Goal: Transaction & Acquisition: Purchase product/service

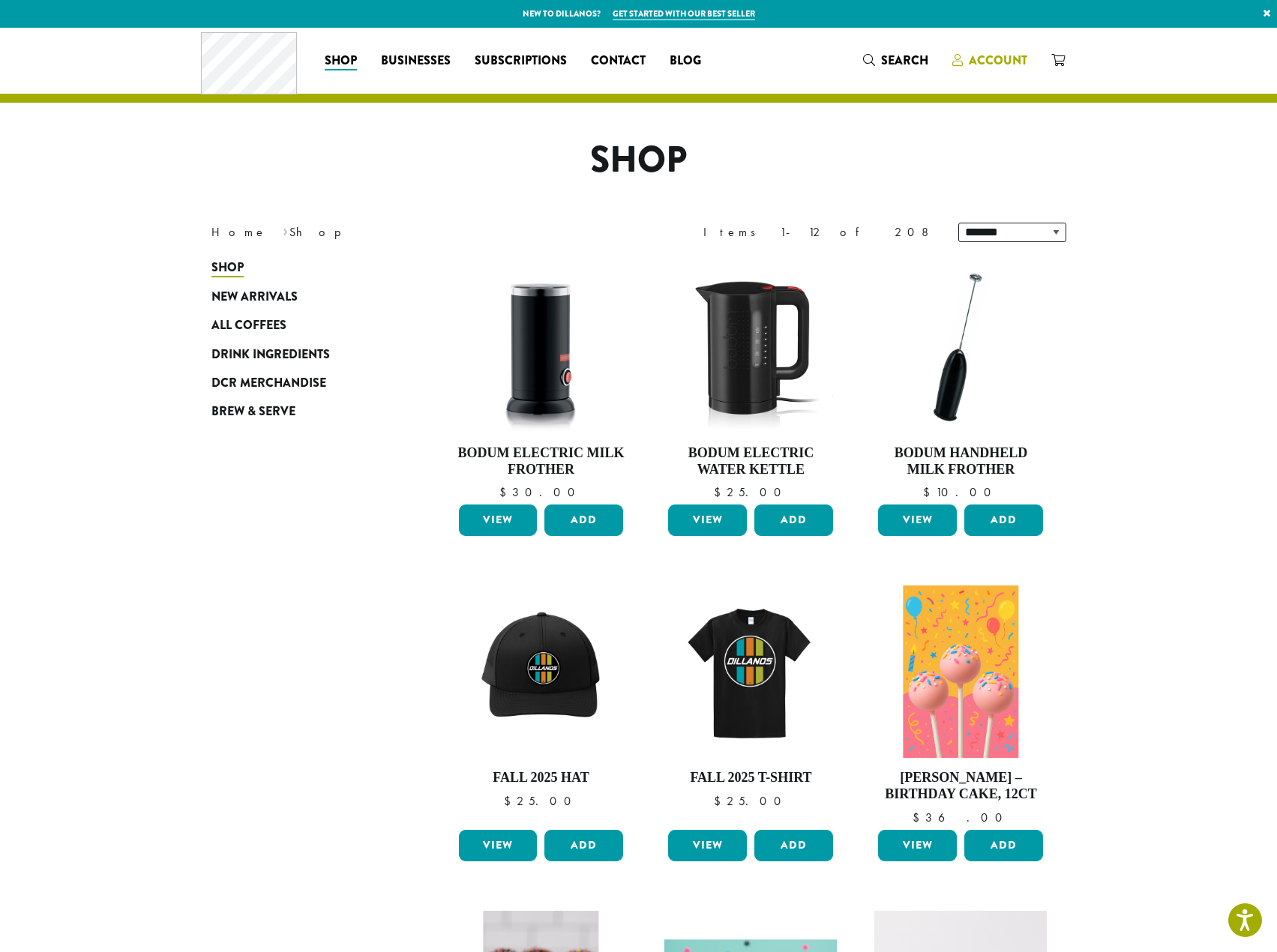
click at [1005, 61] on span "Account" at bounding box center [998, 60] width 58 height 17
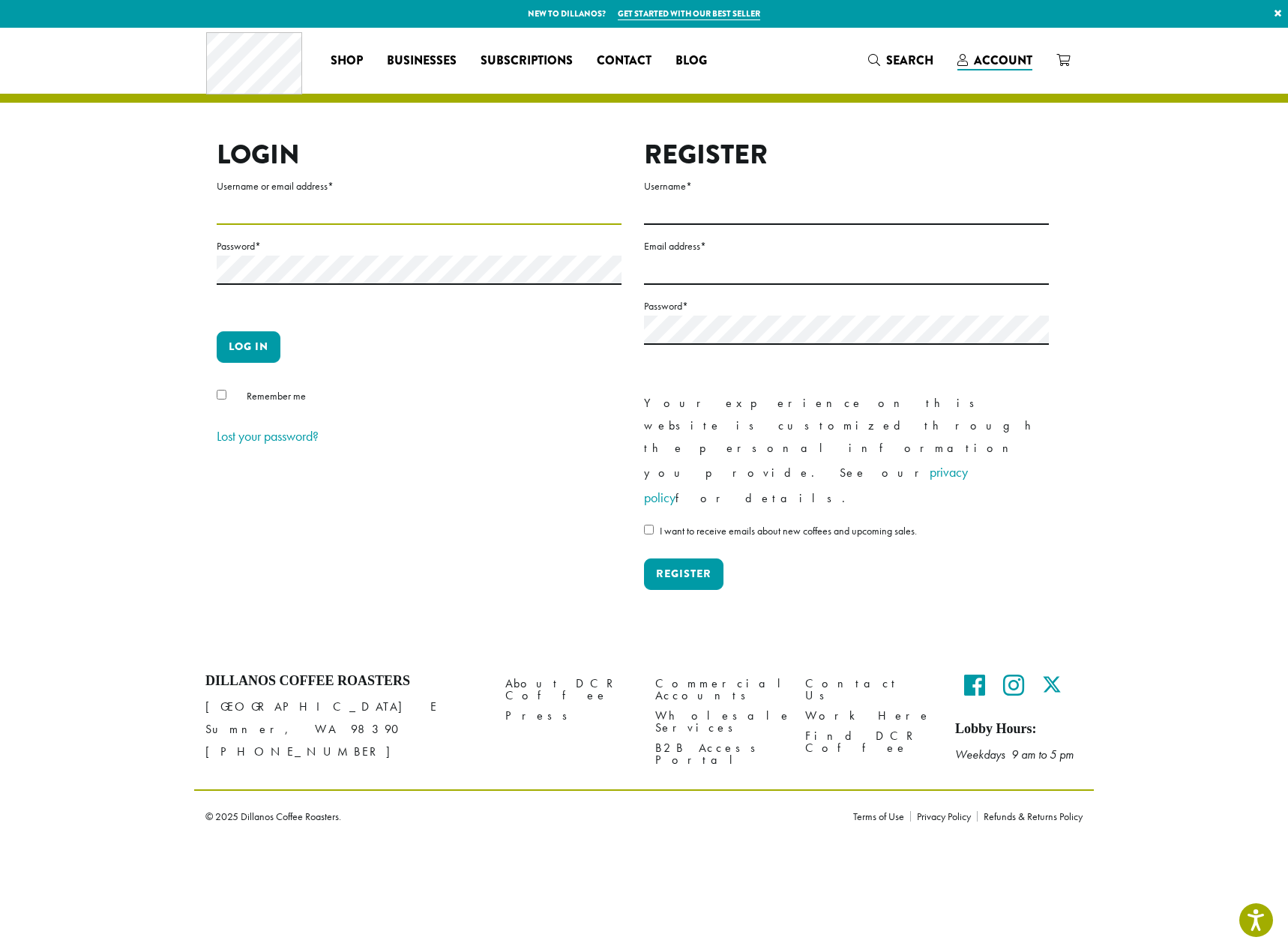
click at [270, 216] on input "Username or email address *" at bounding box center [418, 210] width 405 height 29
type input "**********"
click at [216, 332] on button "Log in" at bounding box center [248, 347] width 64 height 31
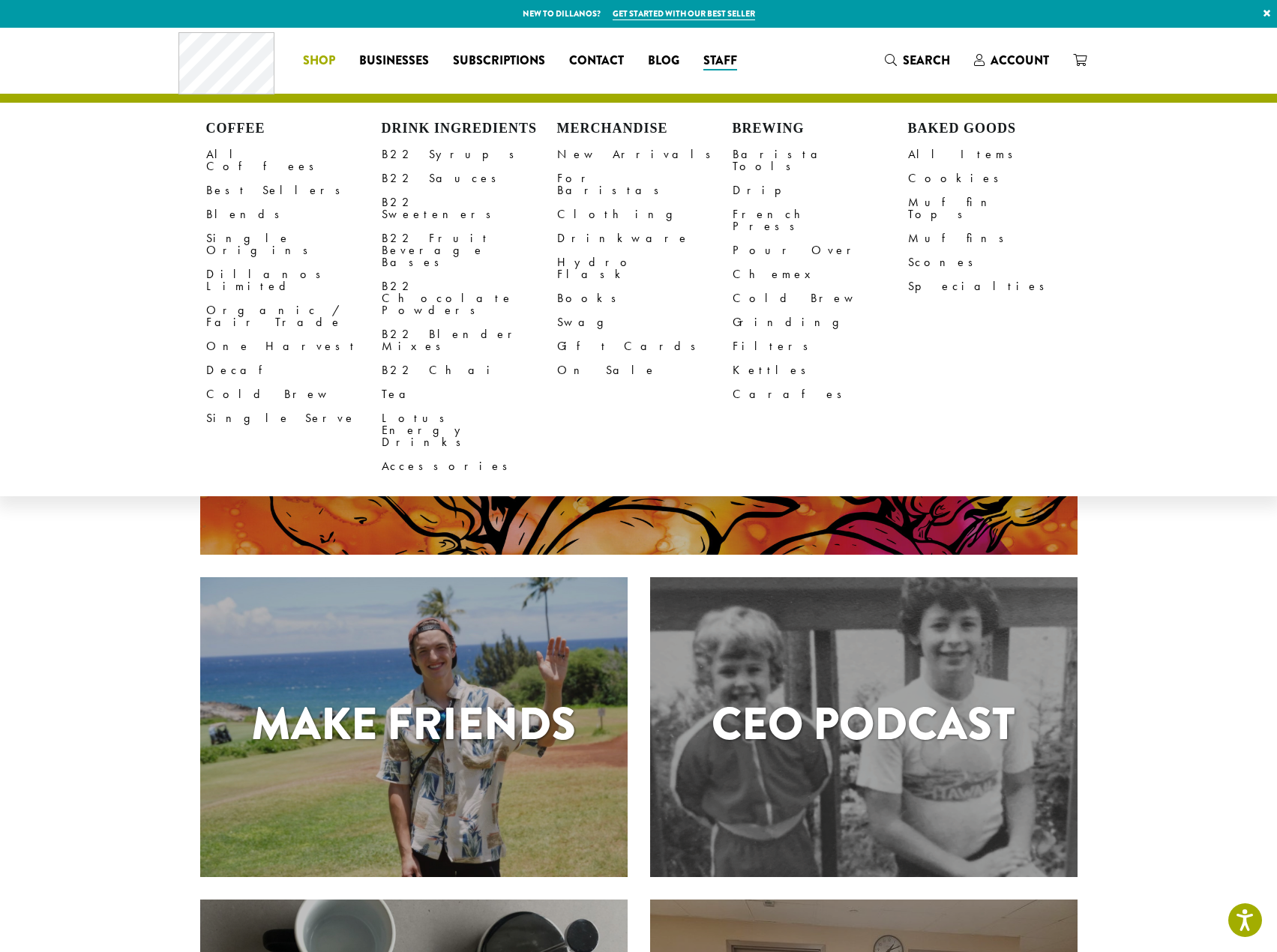
click at [317, 57] on span "Shop" at bounding box center [319, 61] width 32 height 19
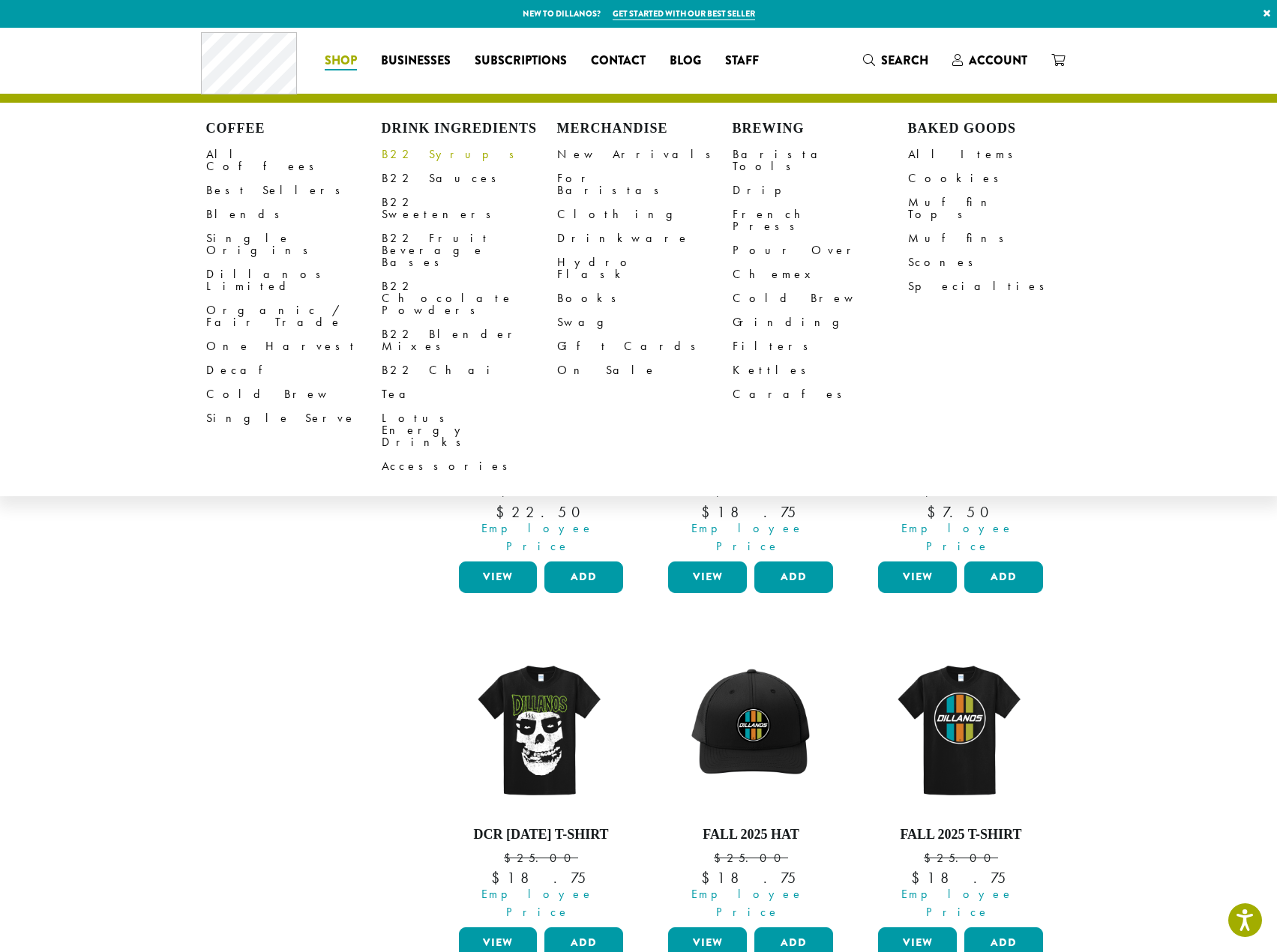
click at [394, 157] on link "B22 Syrups" at bounding box center [469, 154] width 175 height 24
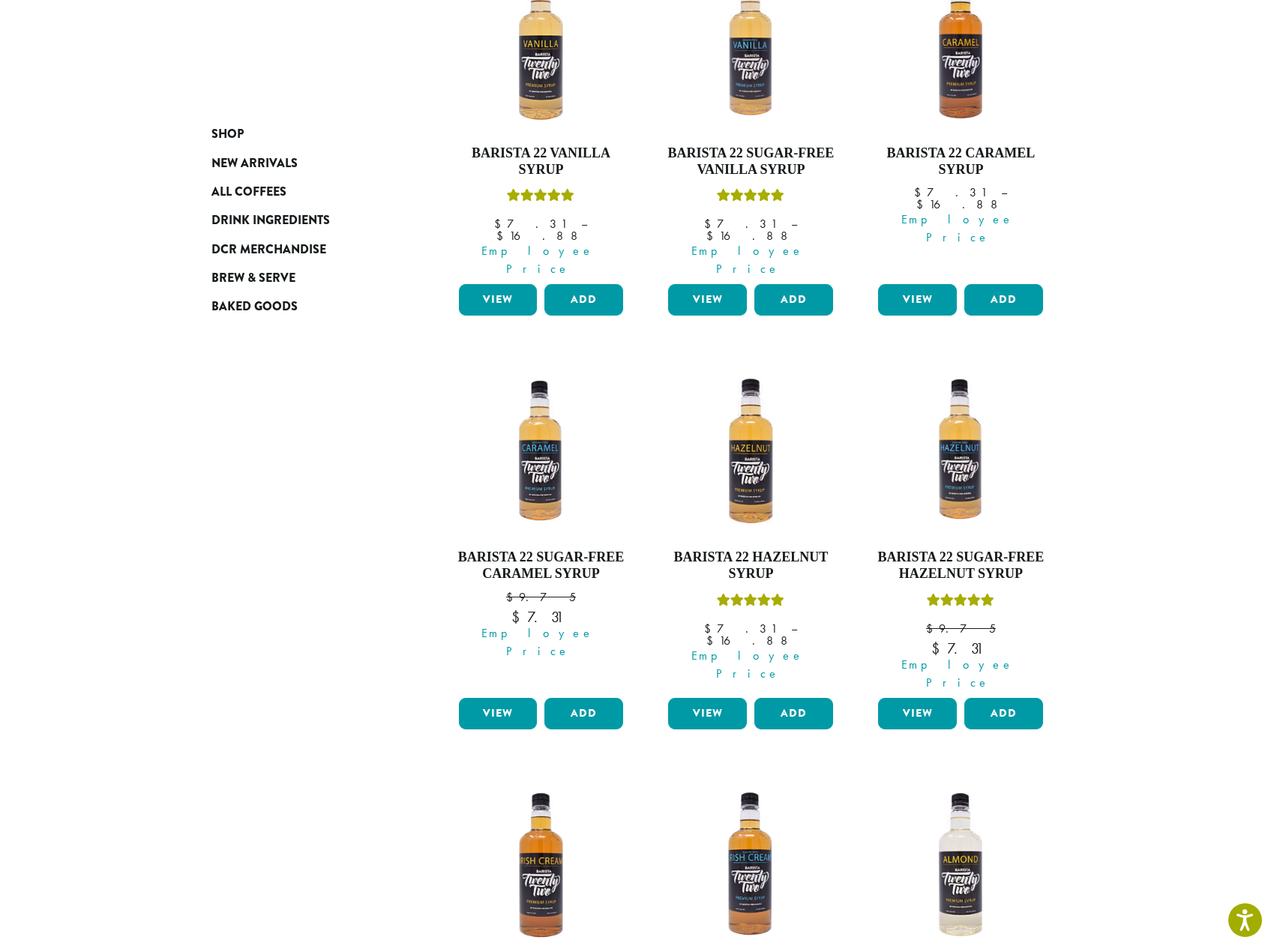
scroll to position [225, 0]
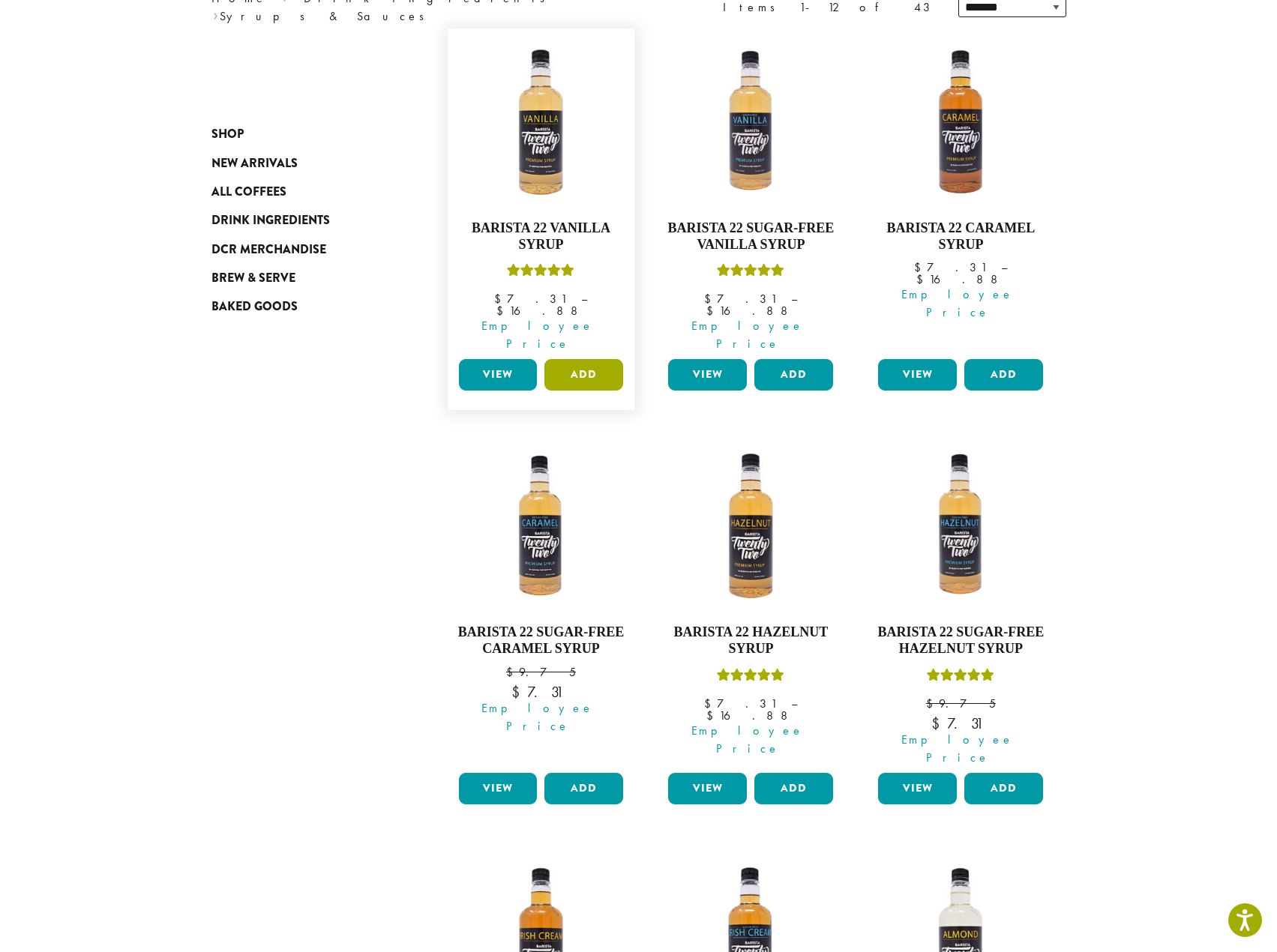
click at [582, 359] on button "Add" at bounding box center [584, 375] width 79 height 31
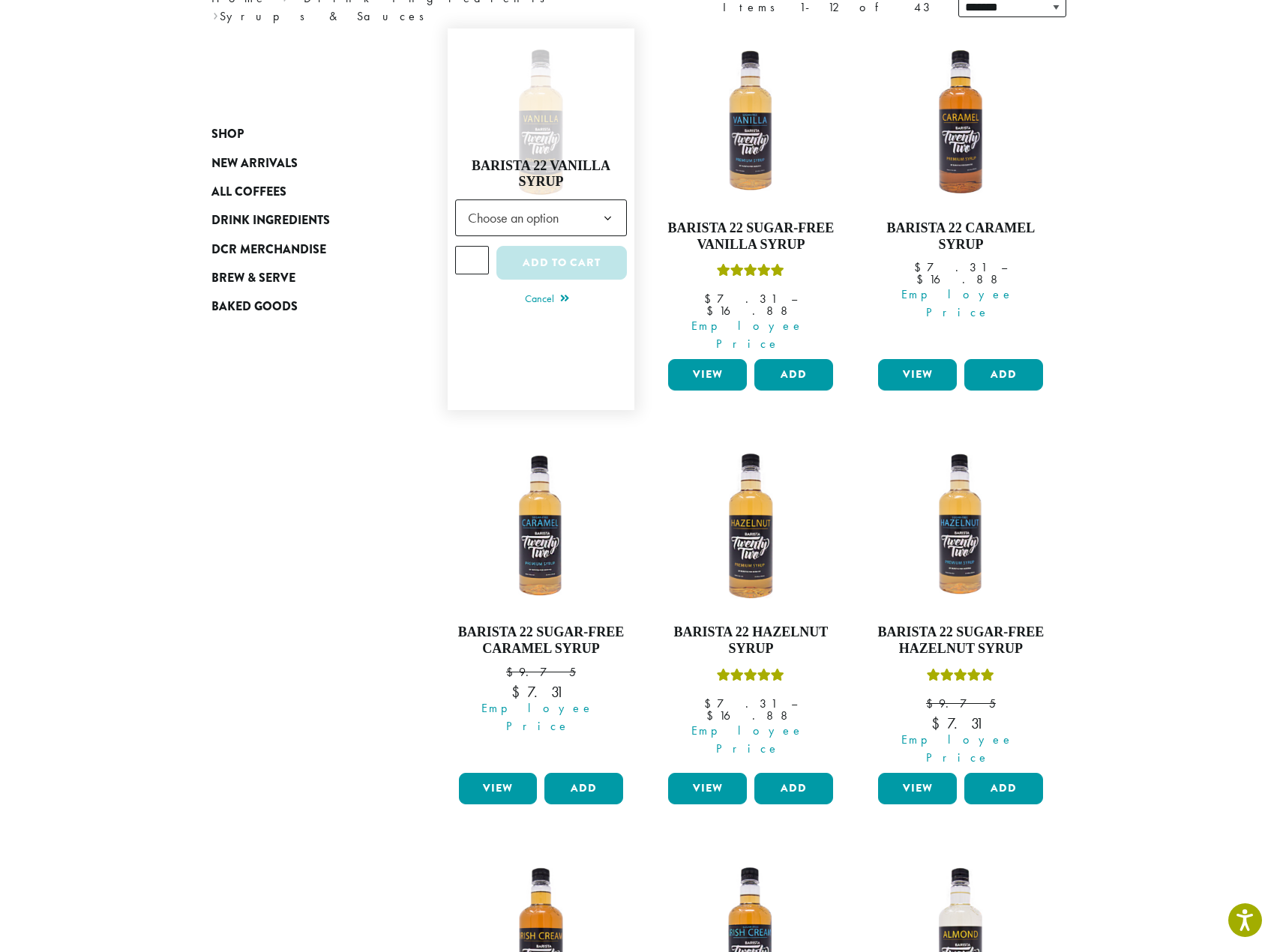
type input "*"
click at [476, 246] on input "*" at bounding box center [472, 260] width 35 height 29
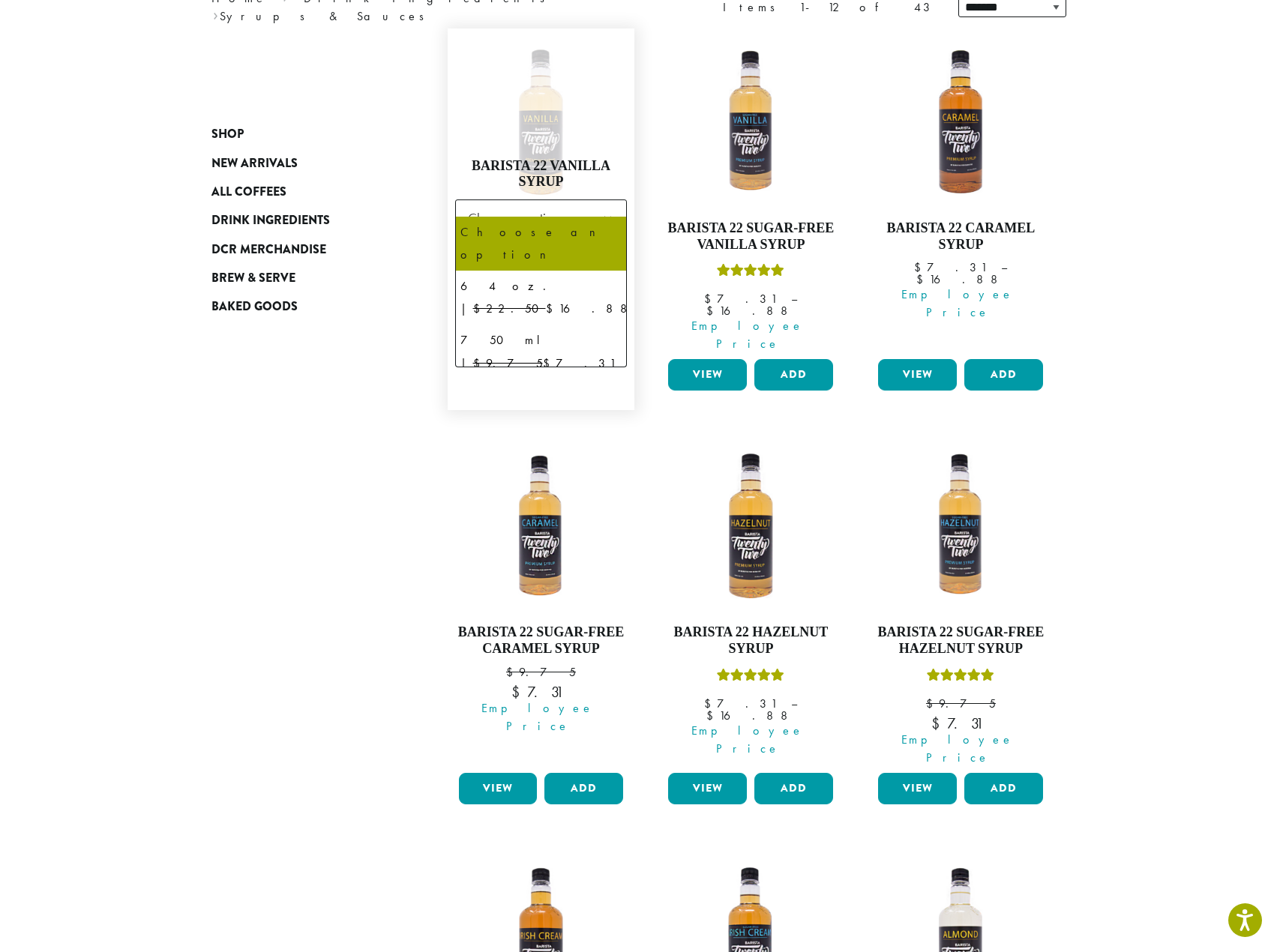
click at [610, 200] on b at bounding box center [608, 219] width 37 height 37
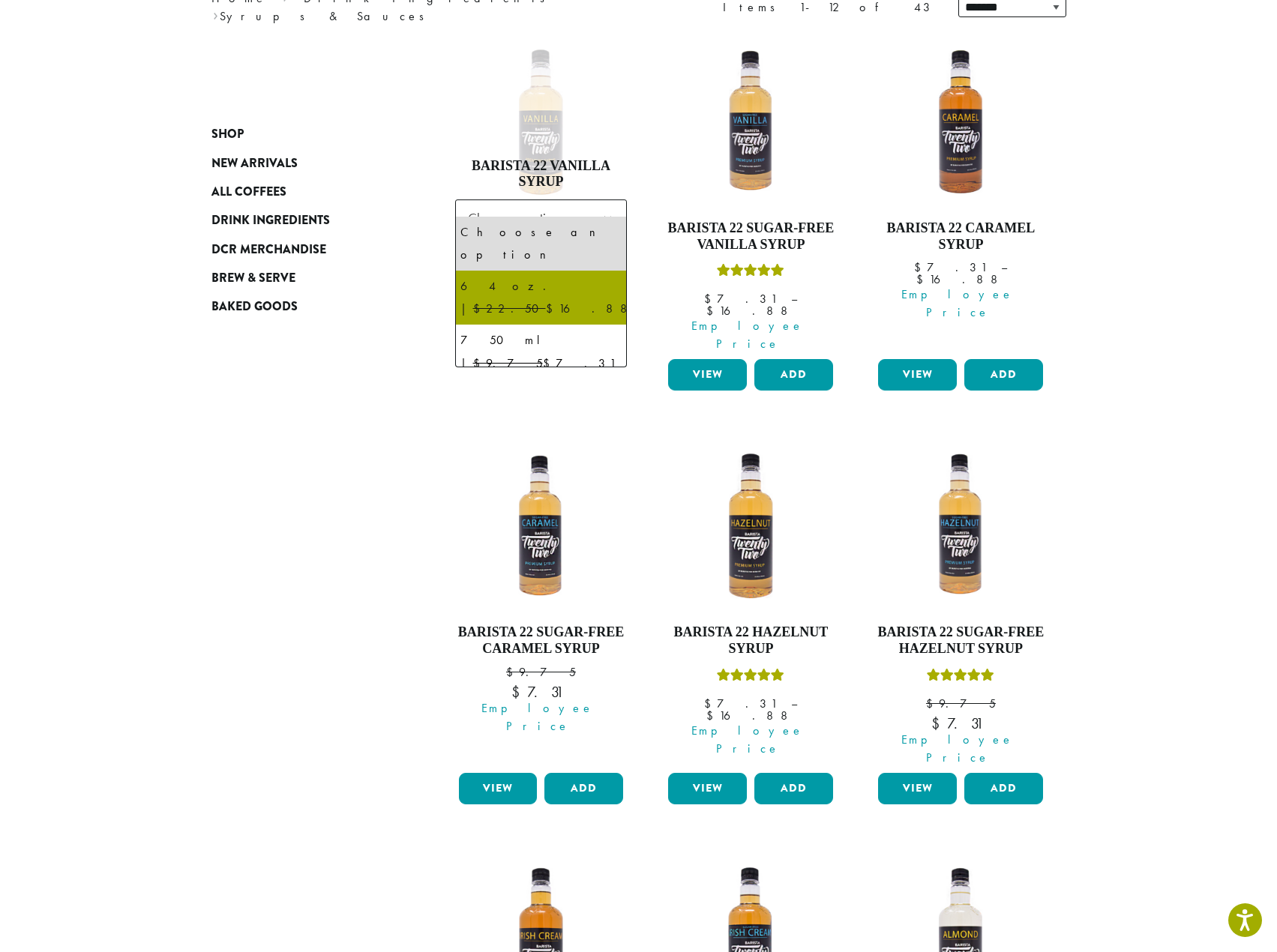
select select "*****"
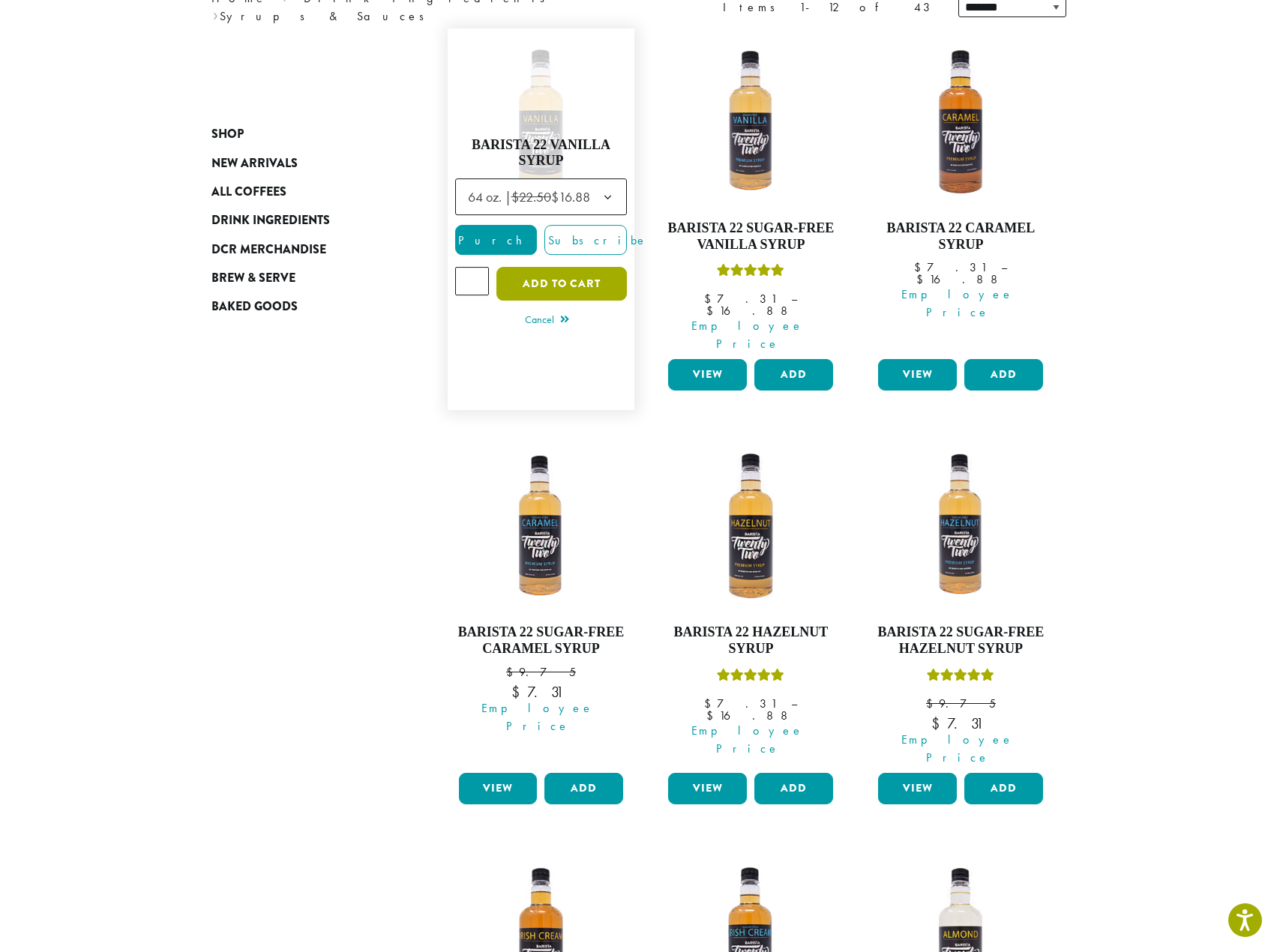
click at [558, 267] on button "Add to cart" at bounding box center [561, 284] width 130 height 34
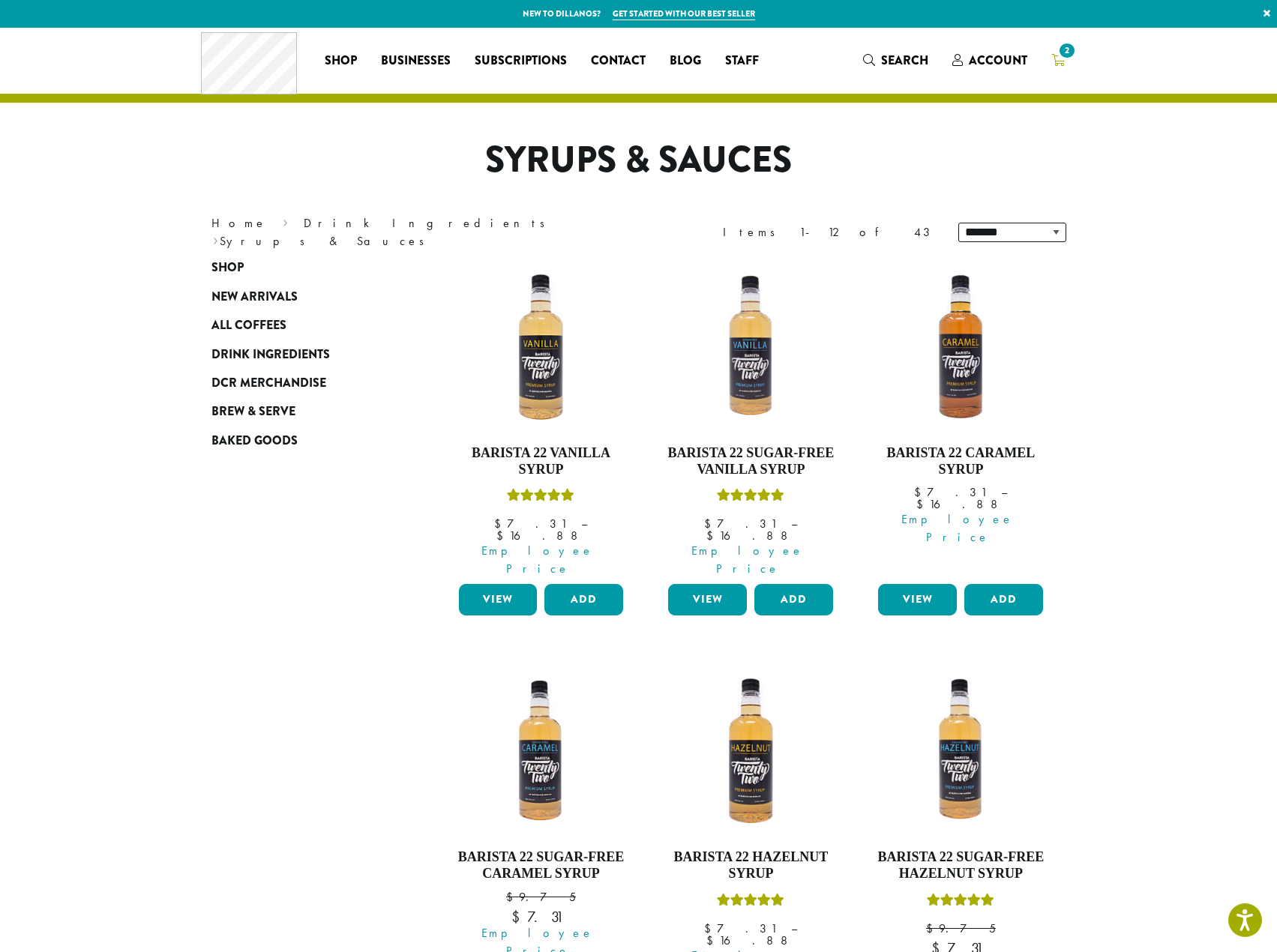
click at [1065, 54] on span "2" at bounding box center [1067, 51] width 20 height 20
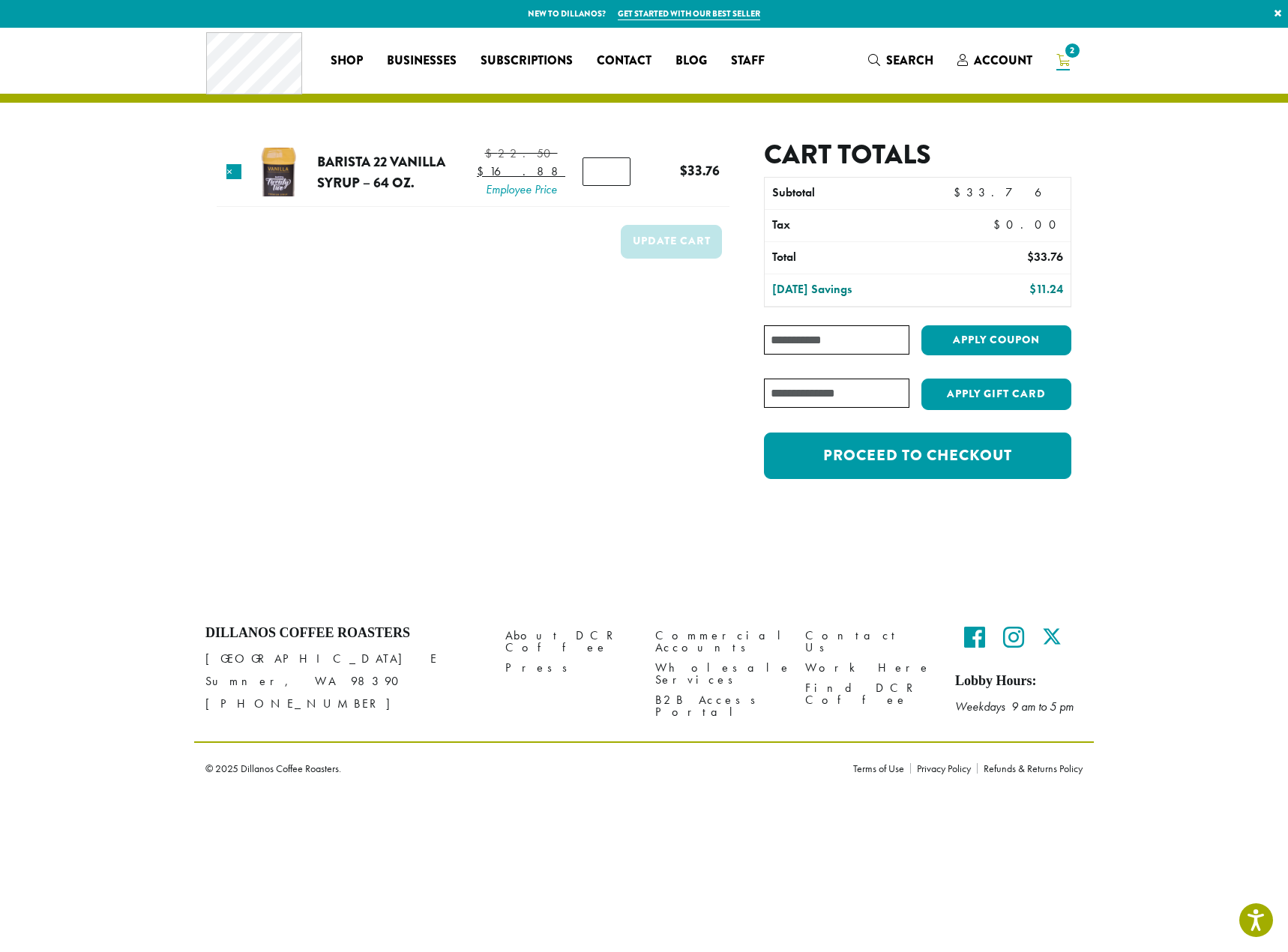
click at [869, 342] on input "Coupon:" at bounding box center [836, 340] width 146 height 29
type input "**********"
click at [977, 340] on button "Apply coupon" at bounding box center [997, 341] width 150 height 31
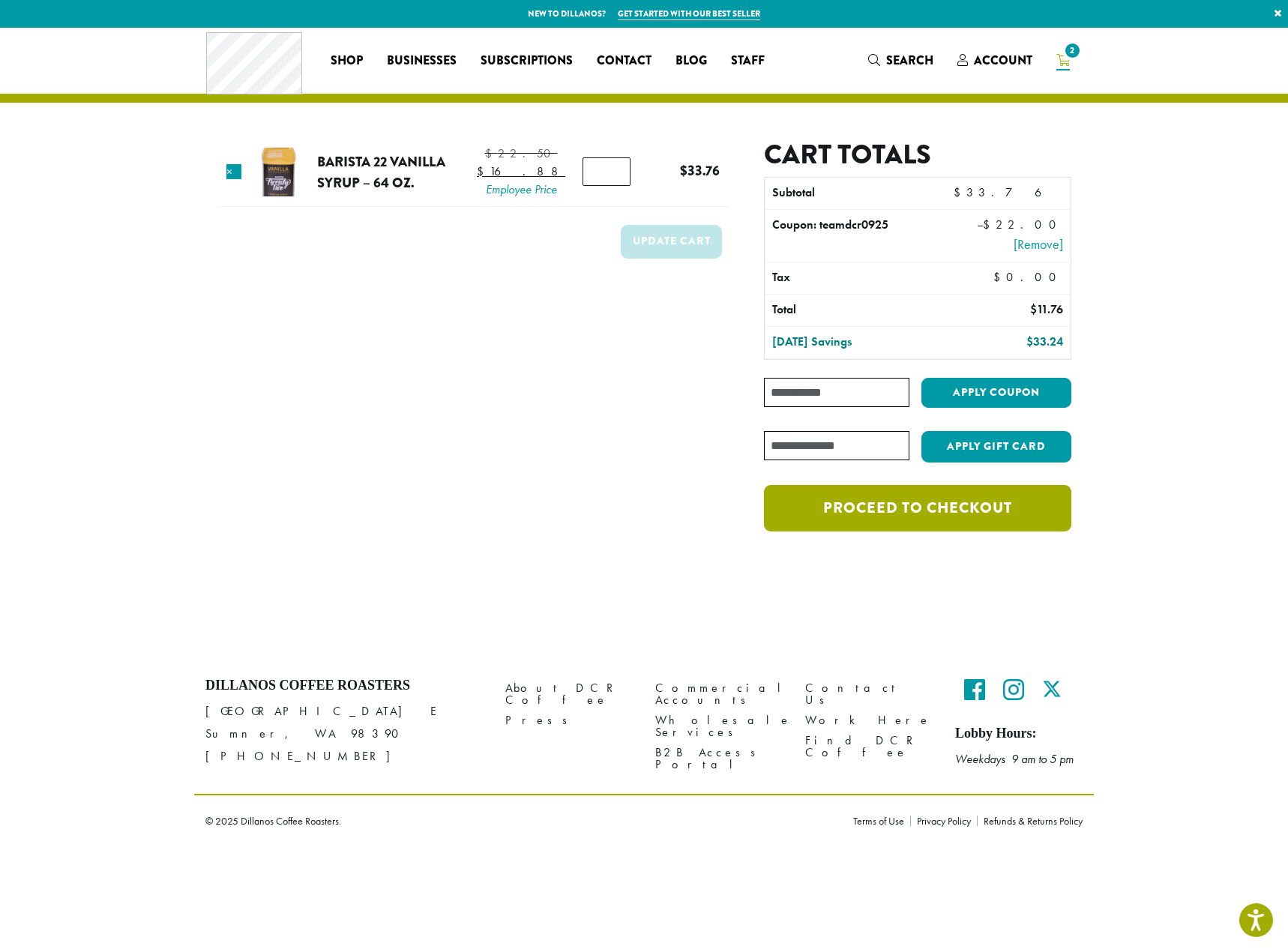
click at [937, 516] on link "Proceed to checkout" at bounding box center [917, 508] width 307 height 46
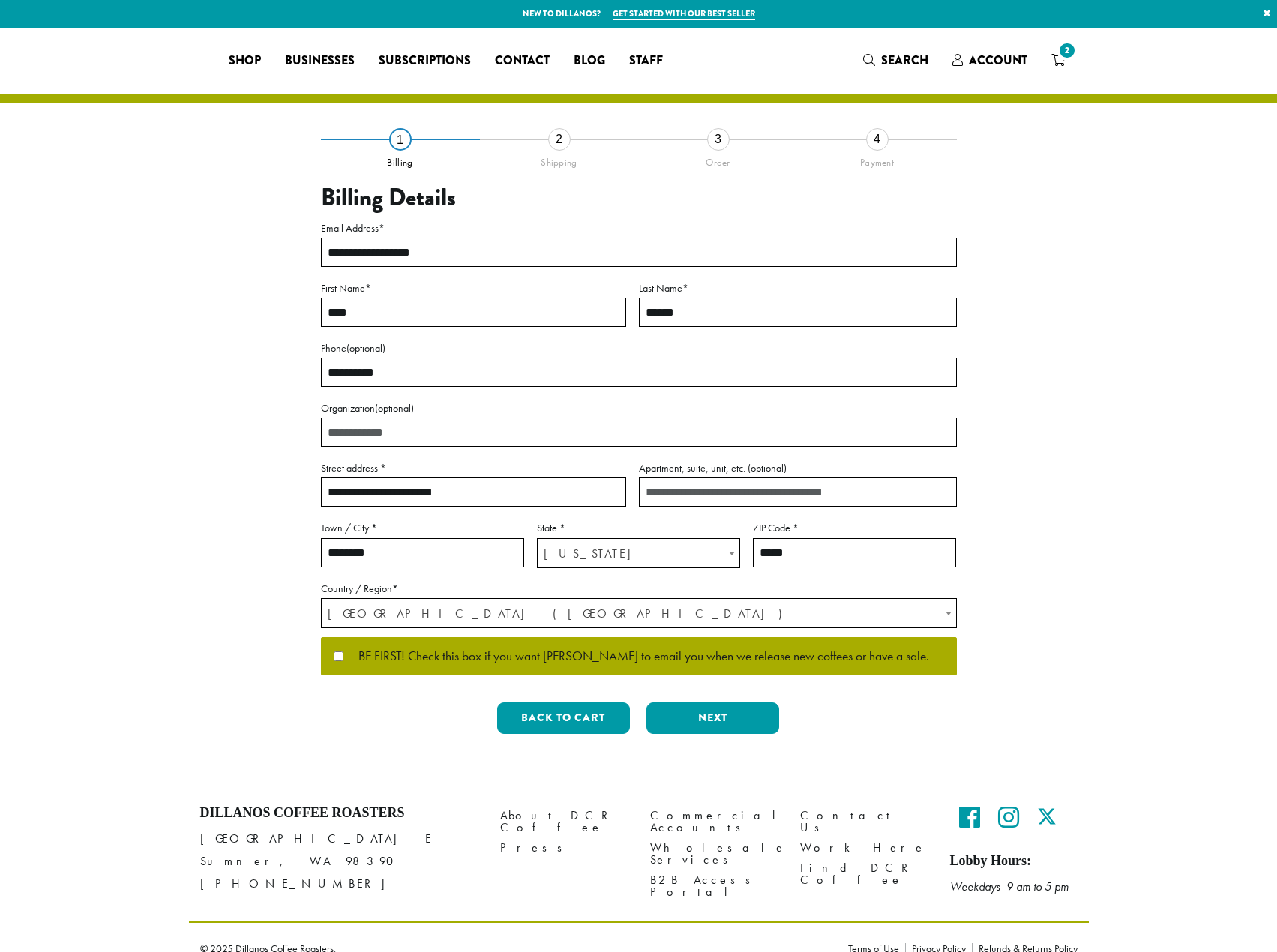
select select "**"
click at [715, 710] on button "Next" at bounding box center [713, 717] width 133 height 31
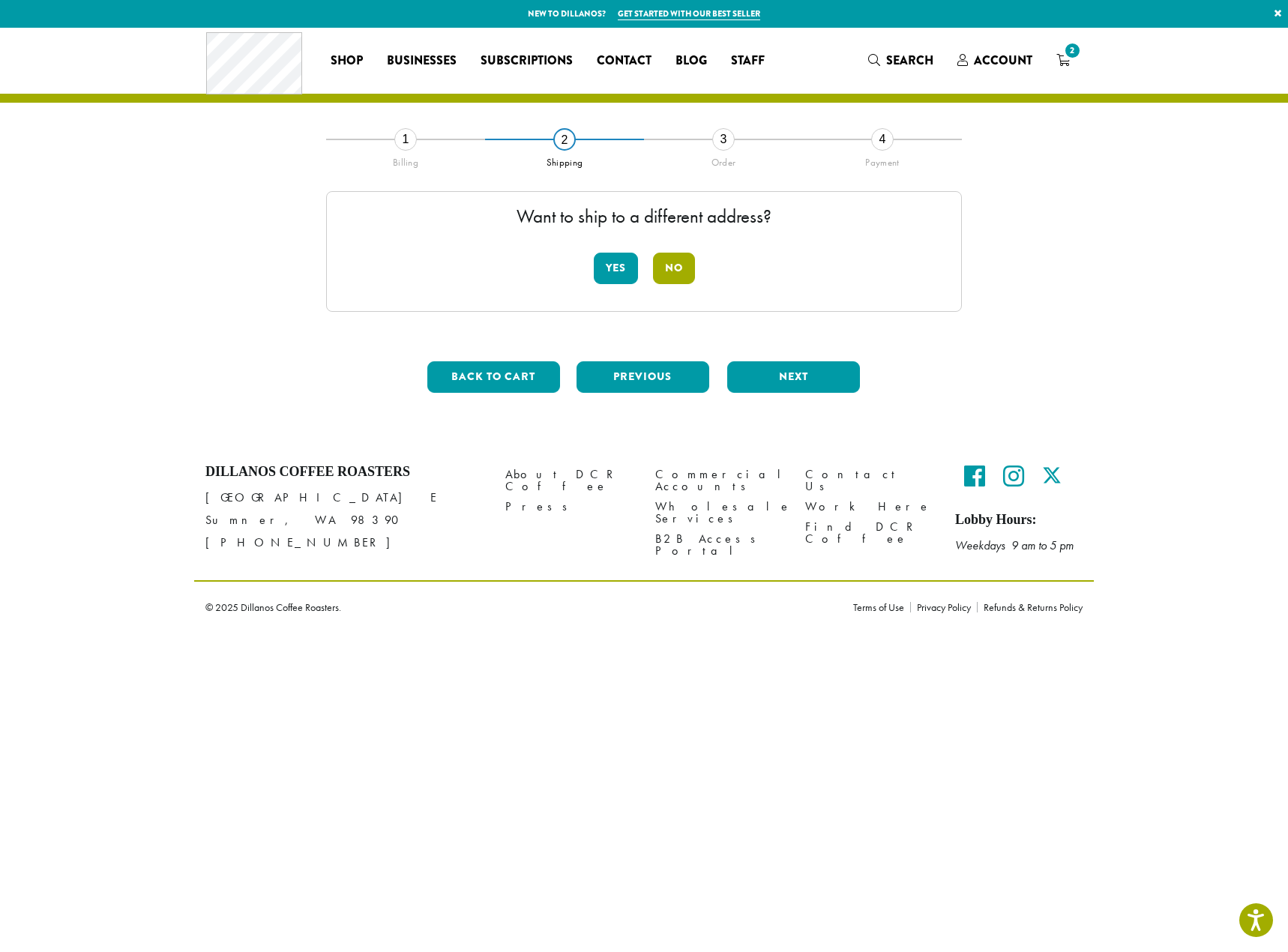
click at [668, 266] on button "No" at bounding box center [674, 268] width 42 height 31
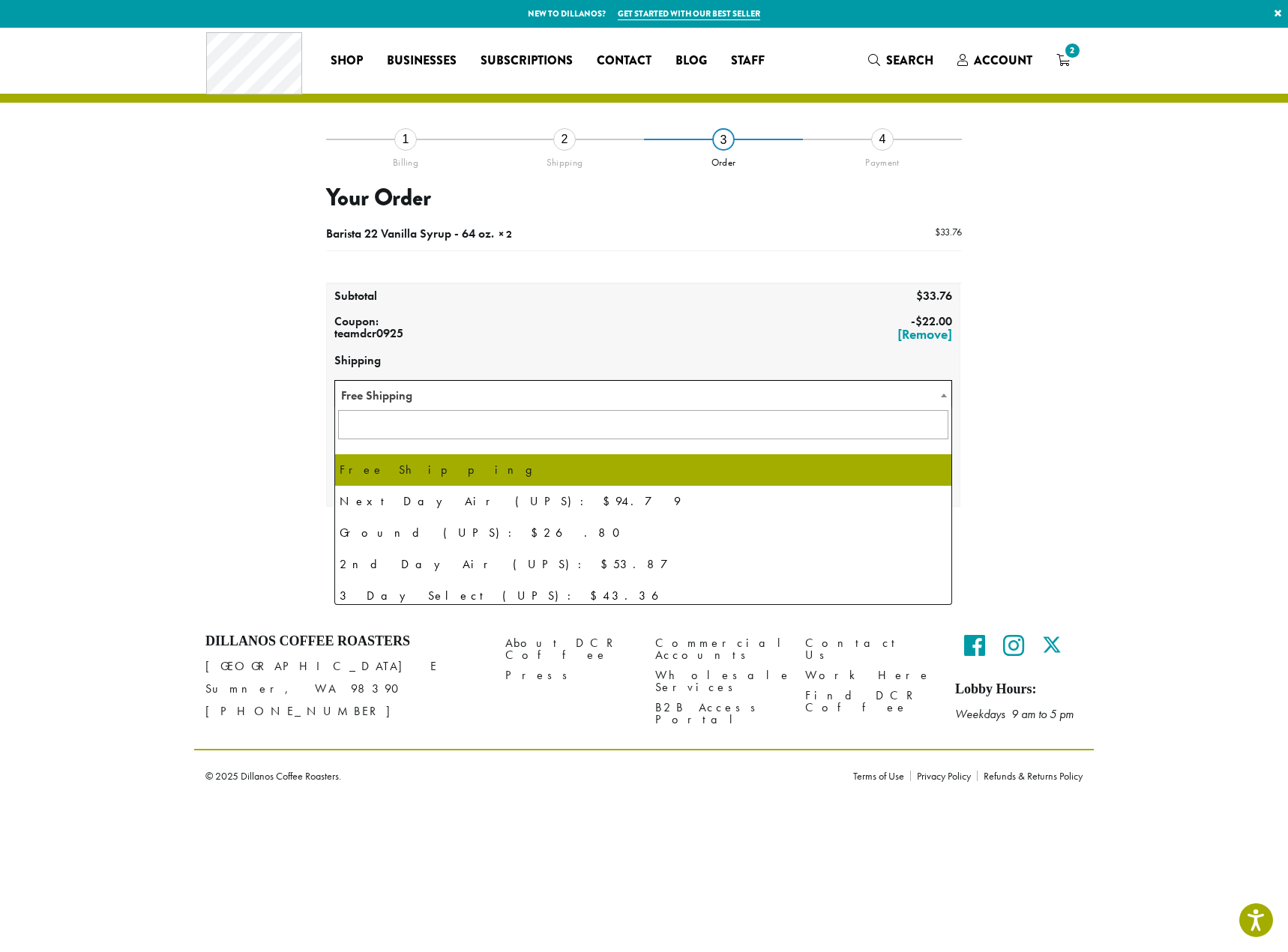
click at [942, 396] on b at bounding box center [944, 396] width 6 height 3
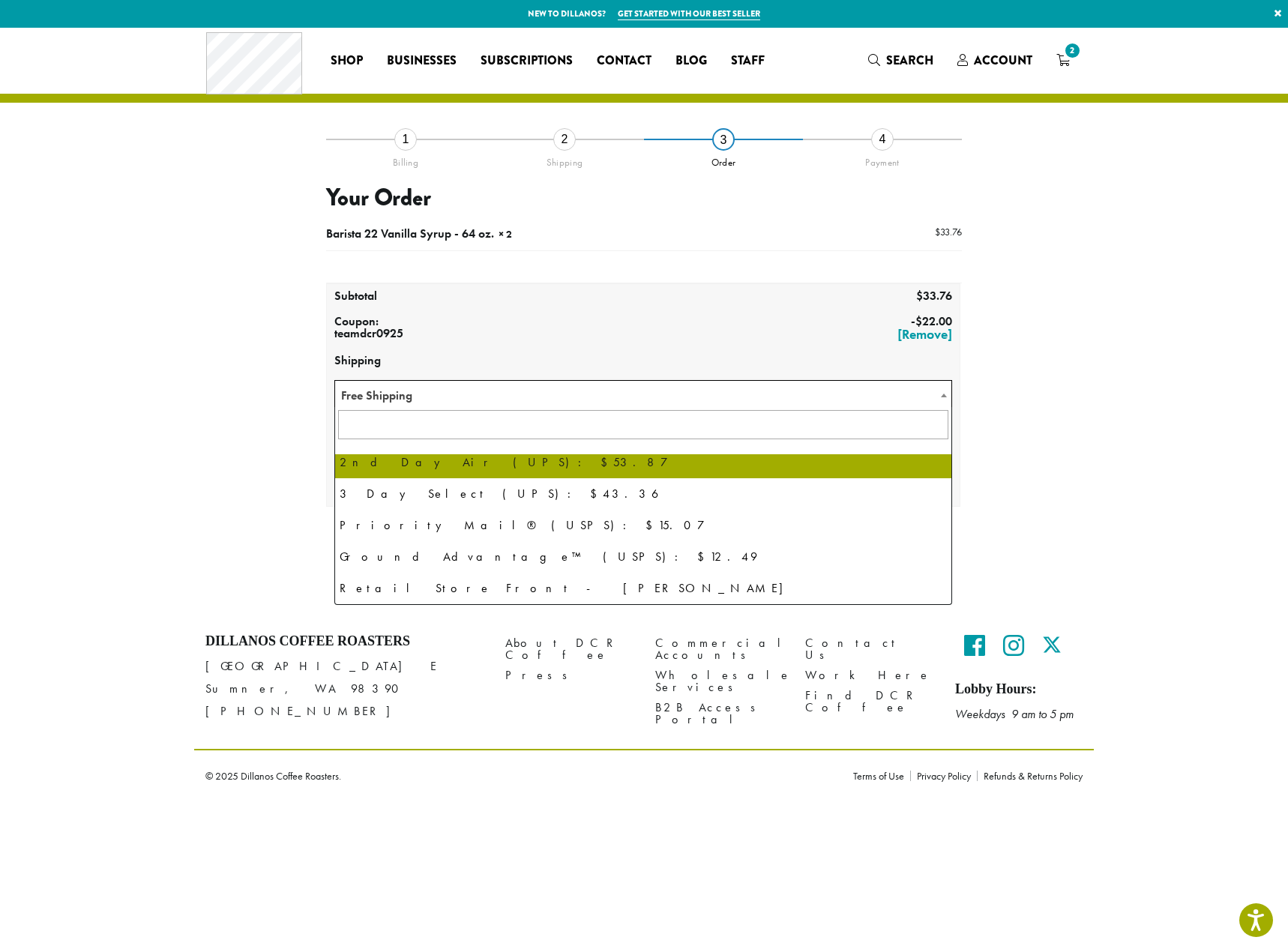
scroll to position [102, 0]
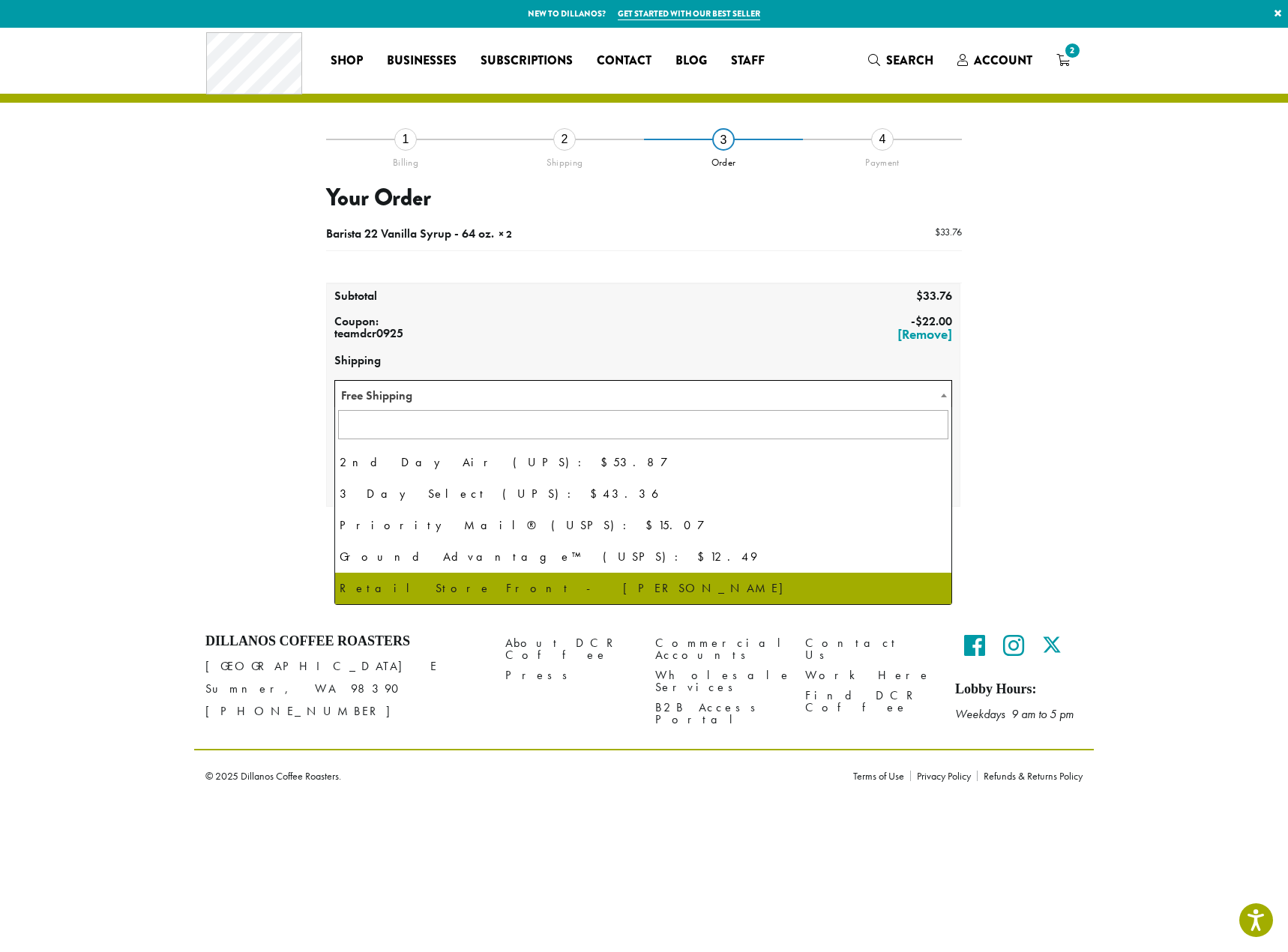
select select "**********"
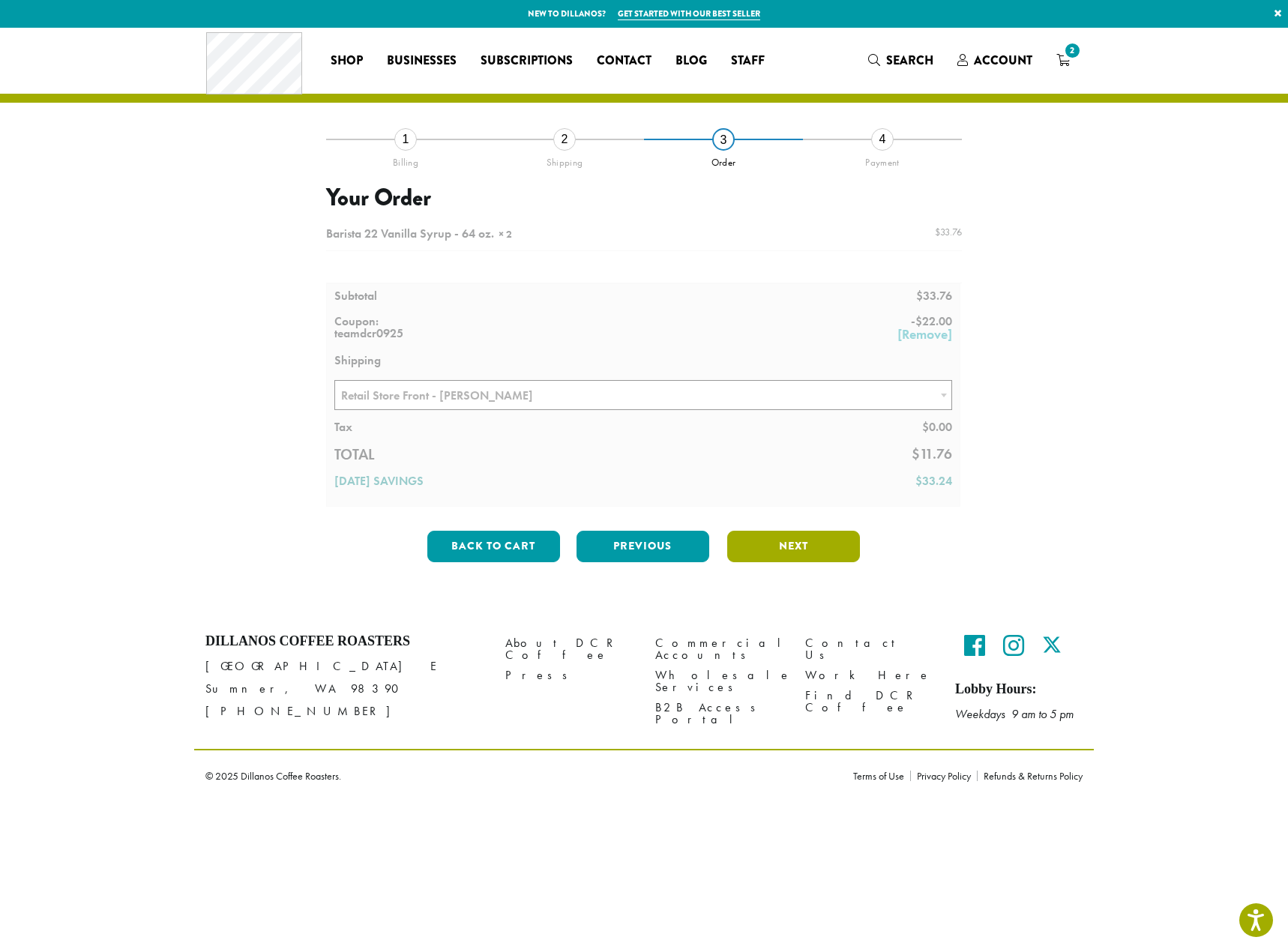
click at [773, 545] on button "Next" at bounding box center [794, 546] width 133 height 31
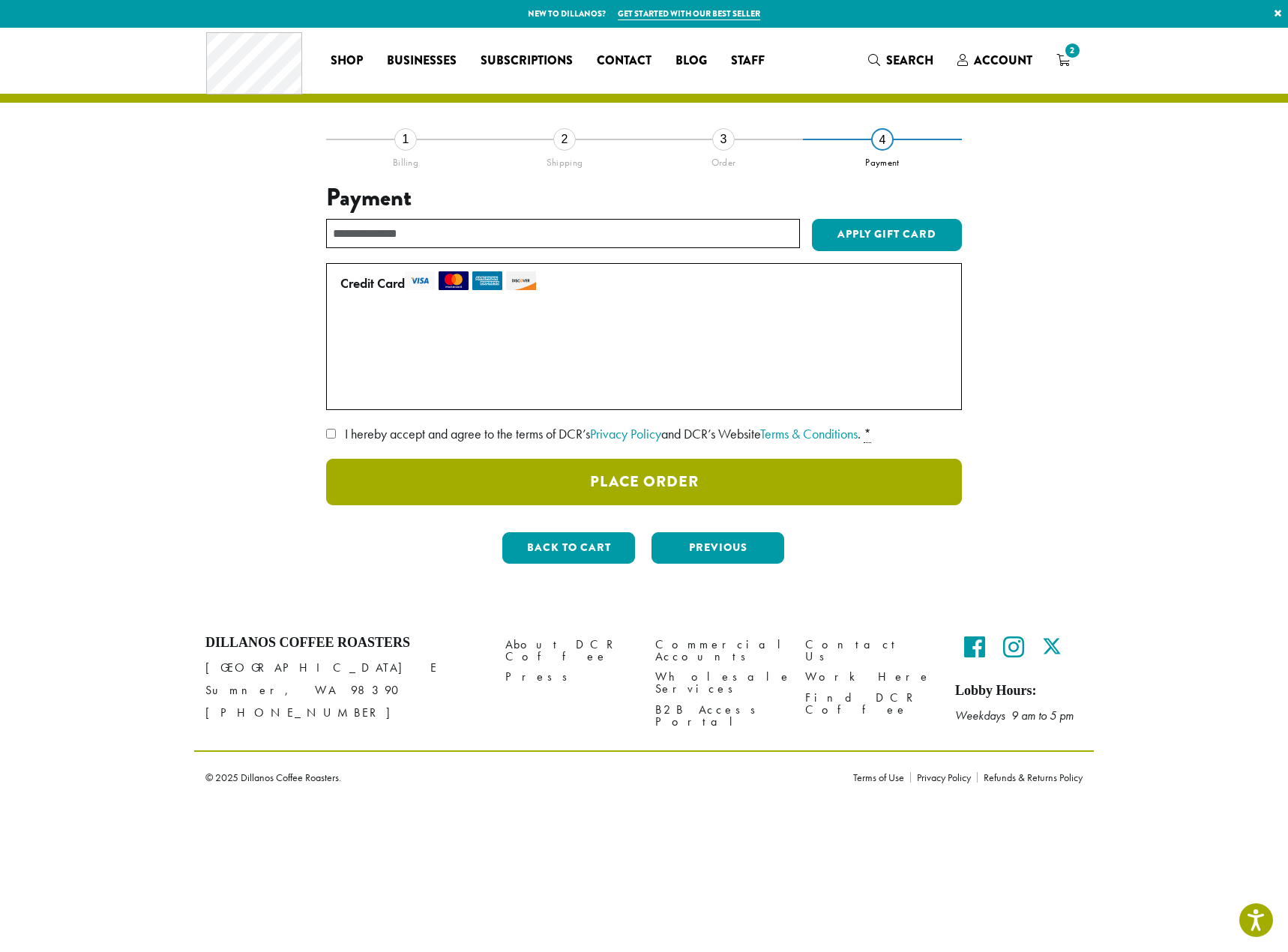
click at [591, 485] on button "Place Order" at bounding box center [643, 481] width 636 height 46
